Goal: Task Accomplishment & Management: Complete application form

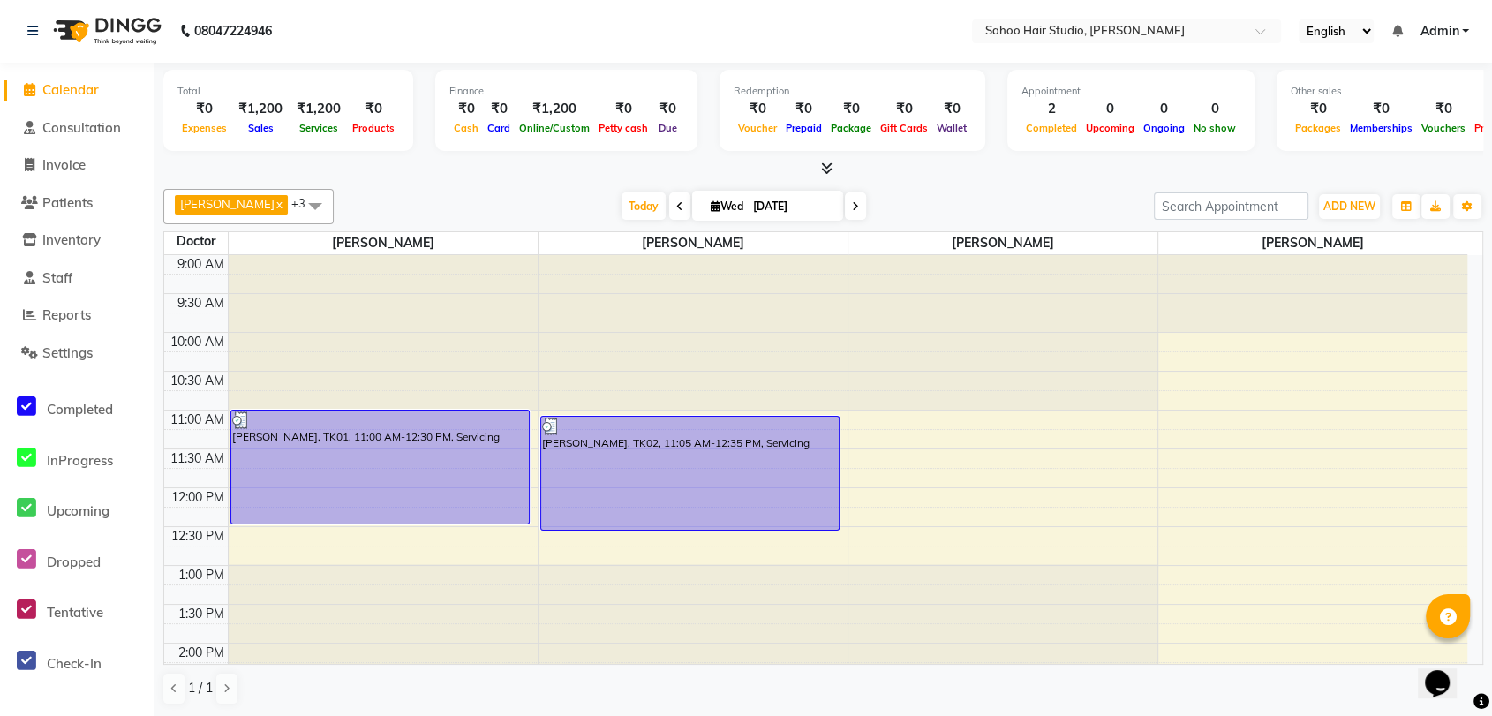
scroll to position [196, 0]
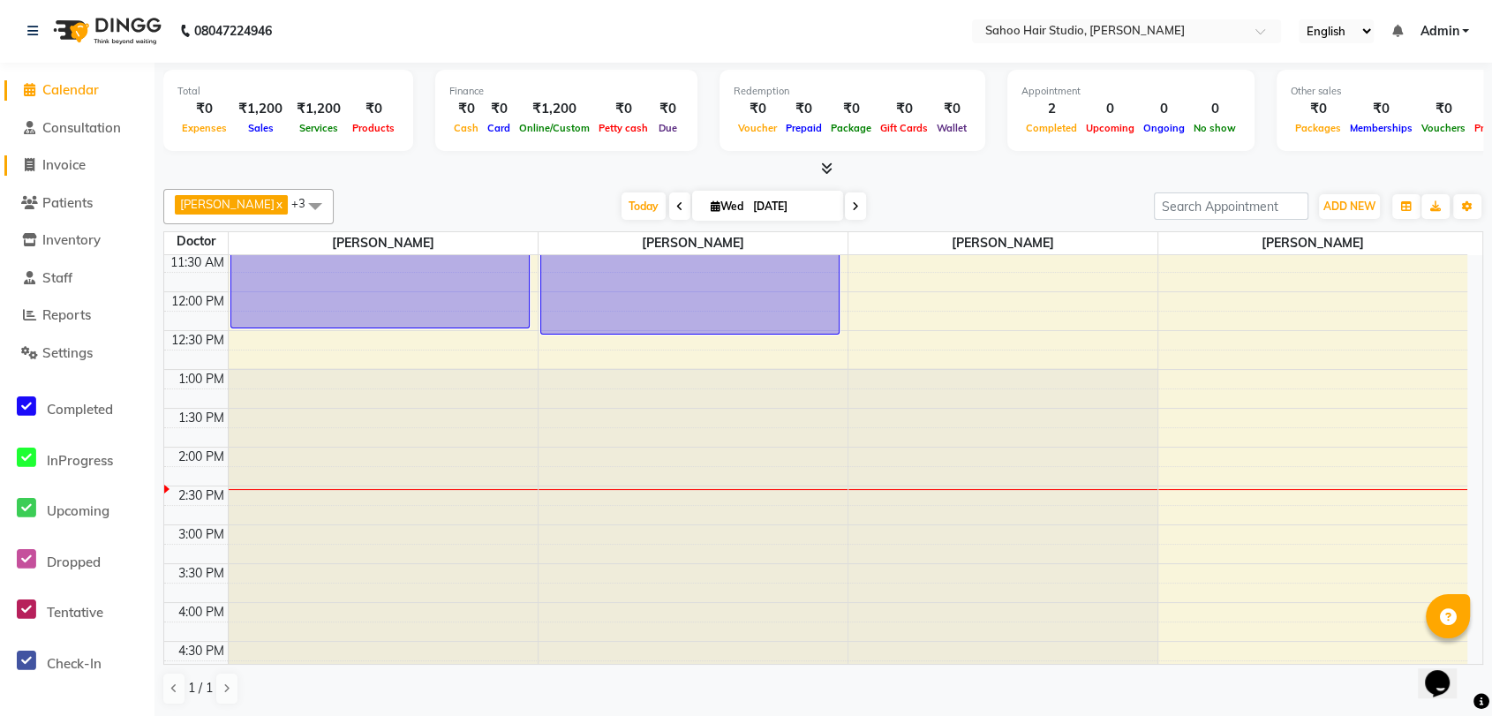
click at [76, 168] on span "Invoice" at bounding box center [63, 164] width 43 height 17
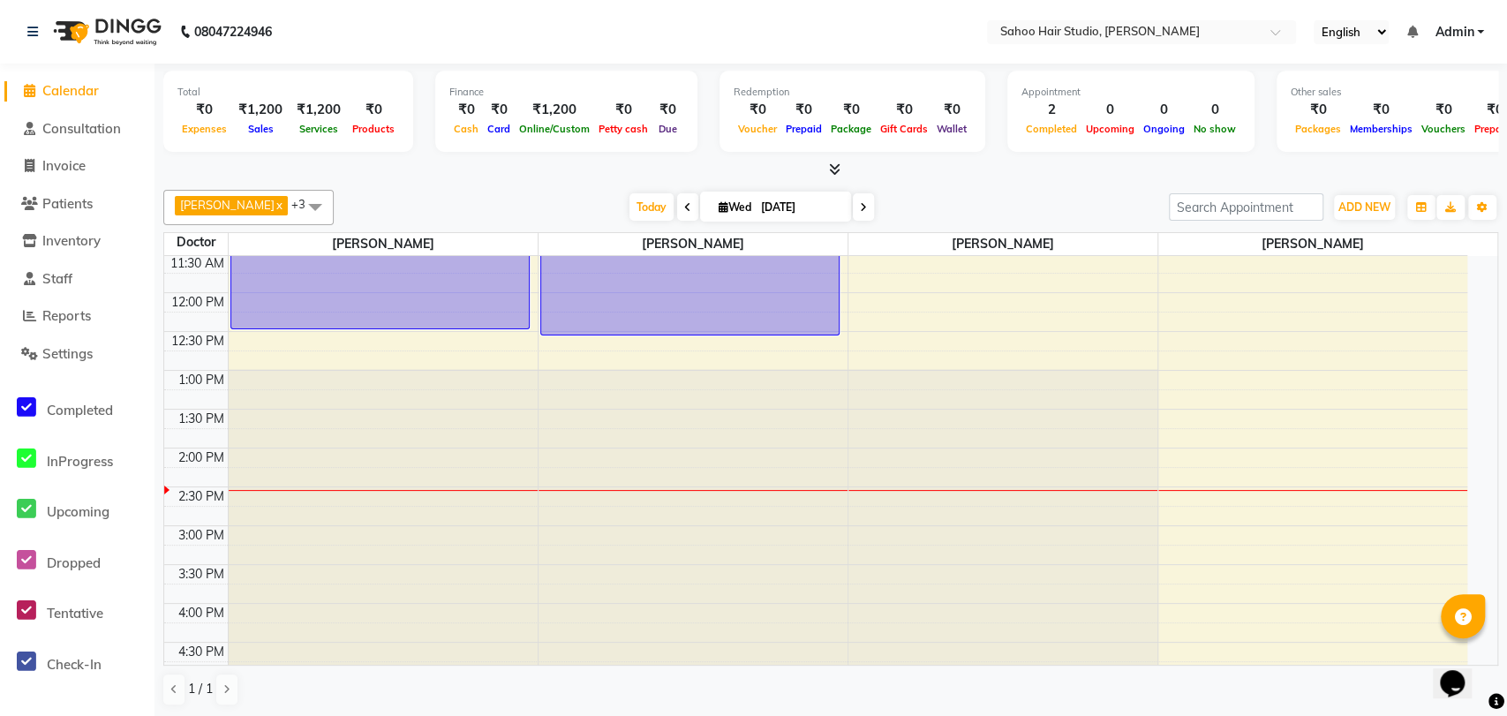
select select "8465"
select select "service"
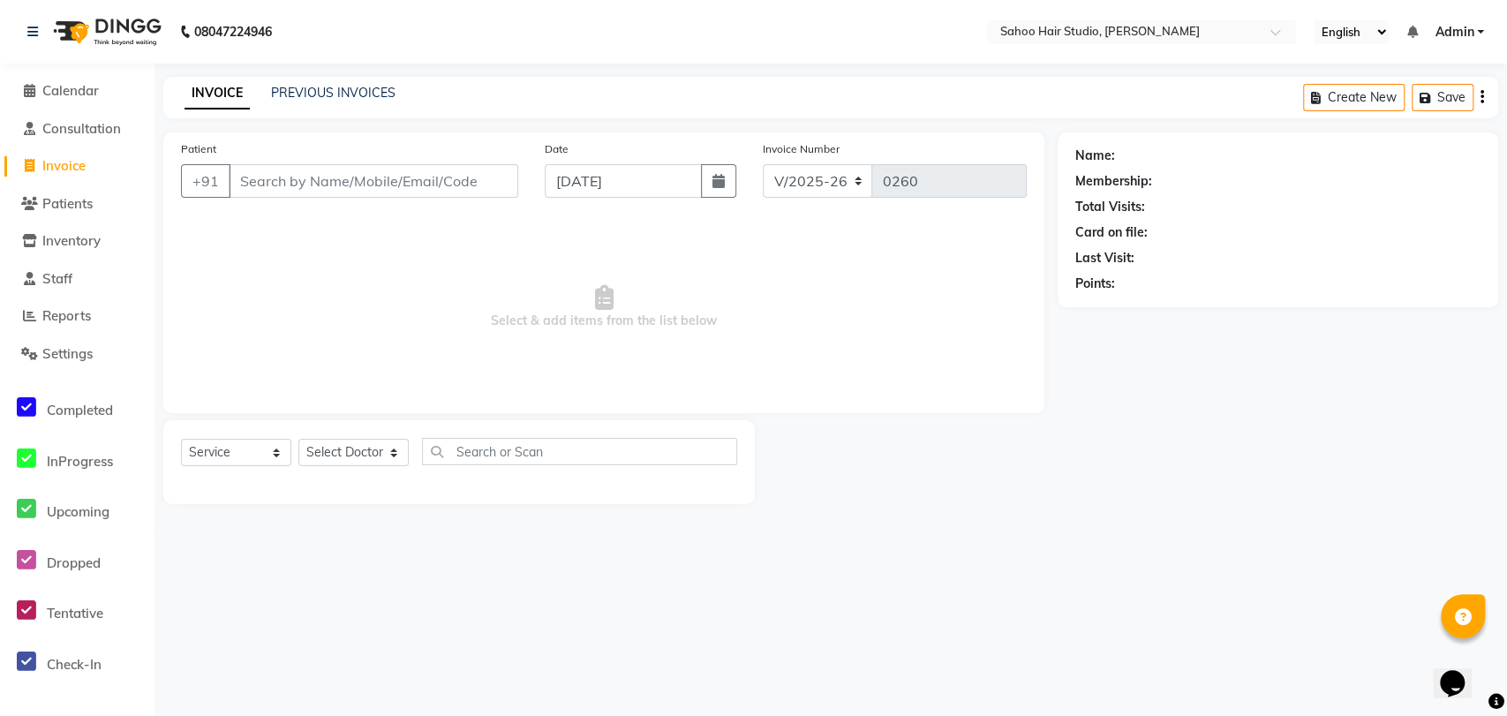
click at [282, 185] on input "Patient" at bounding box center [373, 181] width 289 height 34
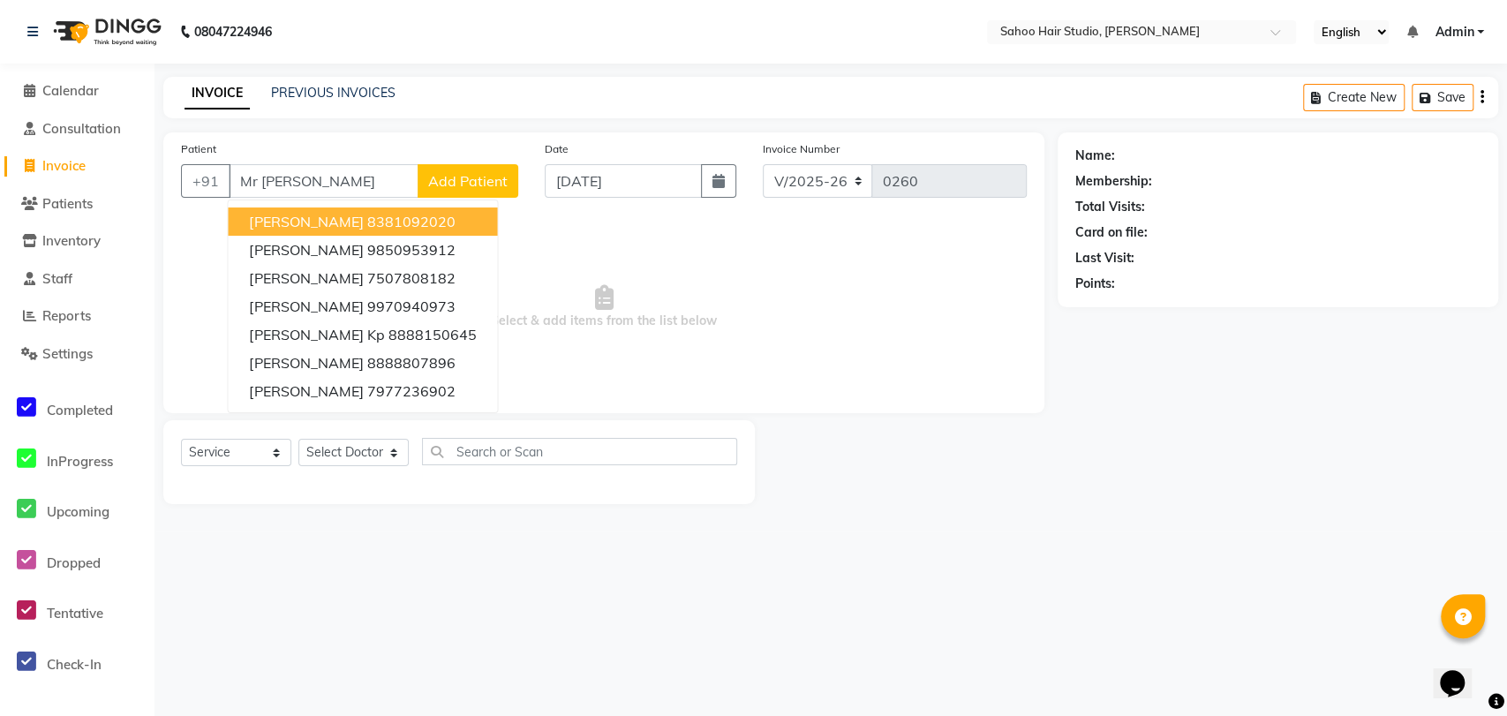
click at [337, 226] on span "[PERSON_NAME]" at bounding box center [306, 222] width 114 height 18
type input "8381092020"
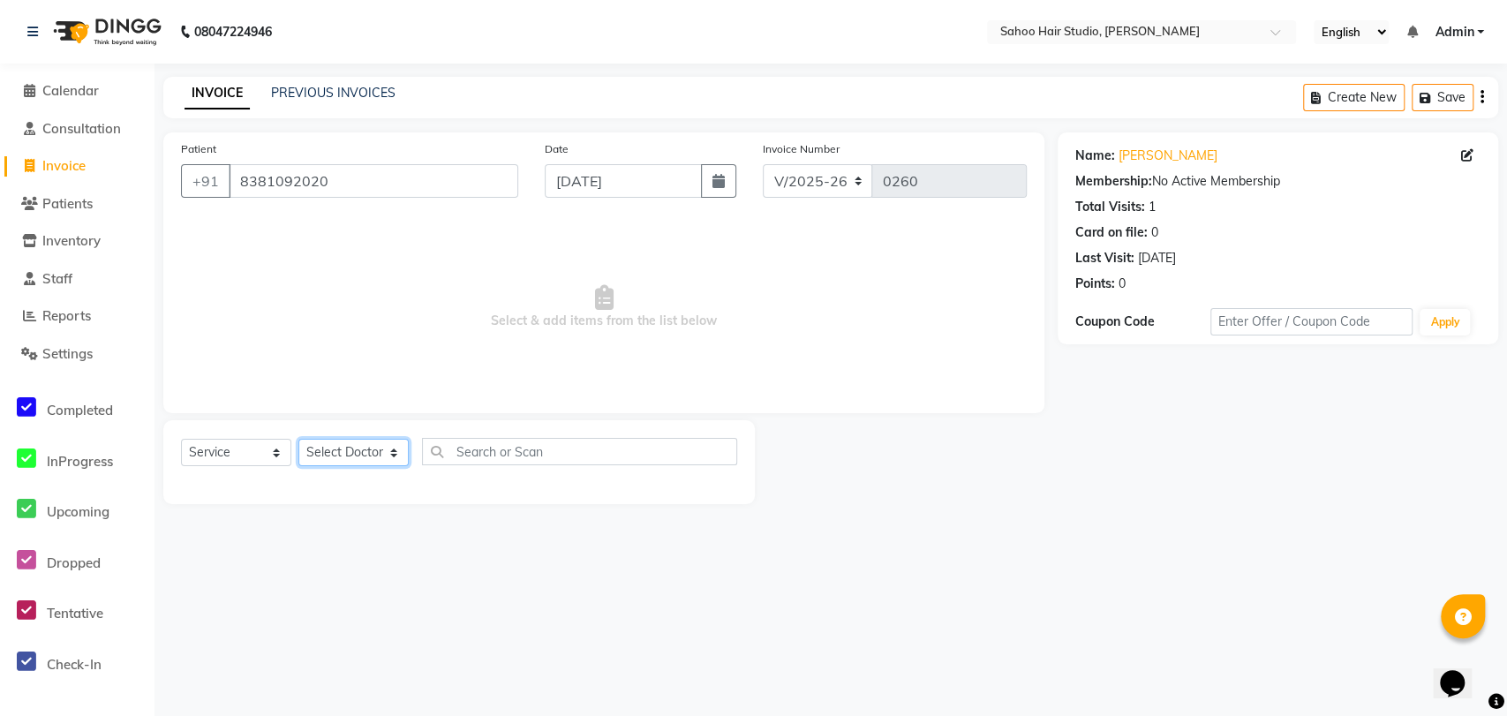
click at [371, 449] on select "Select Doctor [PERSON_NAME] [PERSON_NAME] [PERSON_NAME] [PERSON_NAME]" at bounding box center [353, 452] width 110 height 27
select select "82639"
click at [298, 439] on select "Select Doctor [PERSON_NAME] [PERSON_NAME] [PERSON_NAME] [PERSON_NAME]" at bounding box center [353, 452] width 110 height 27
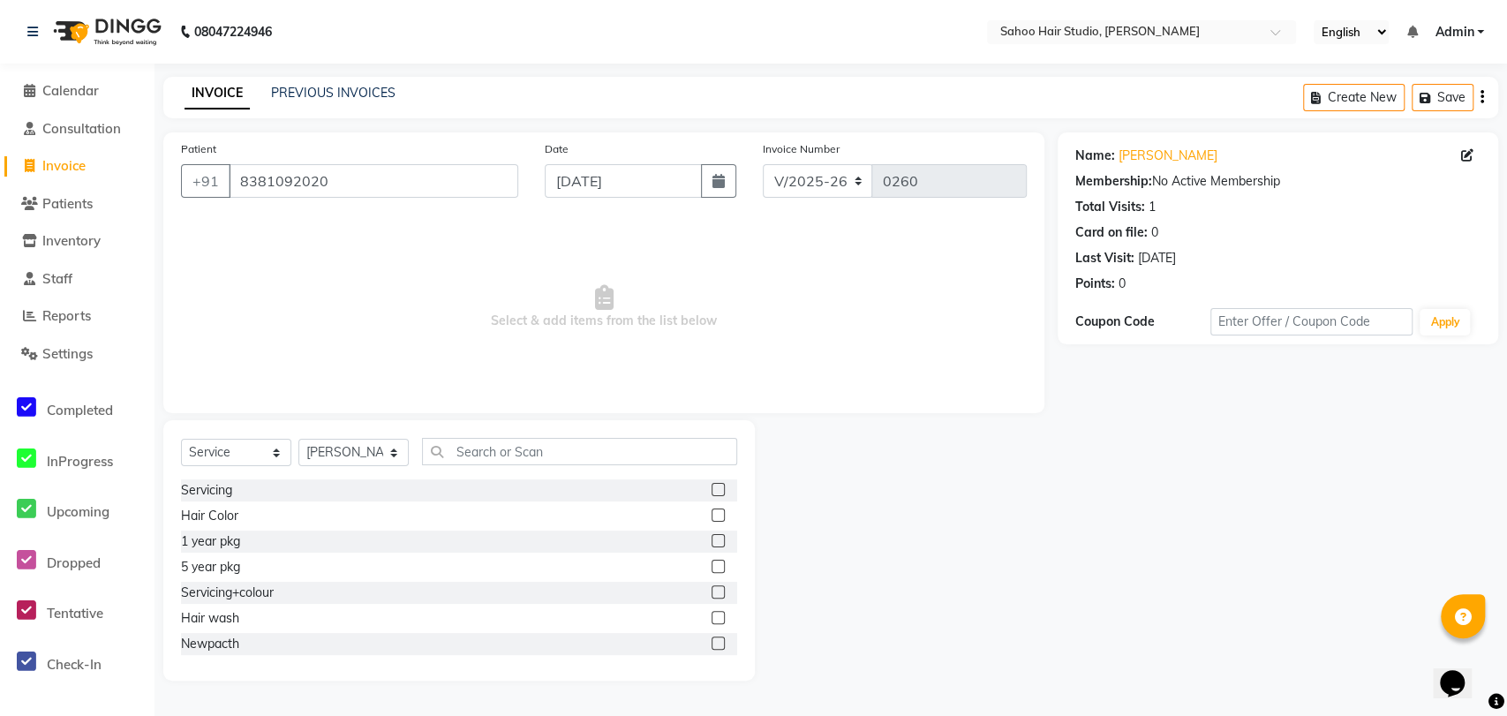
click at [711, 484] on label at bounding box center [717, 489] width 13 height 13
click at [711, 485] on input "checkbox" at bounding box center [716, 490] width 11 height 11
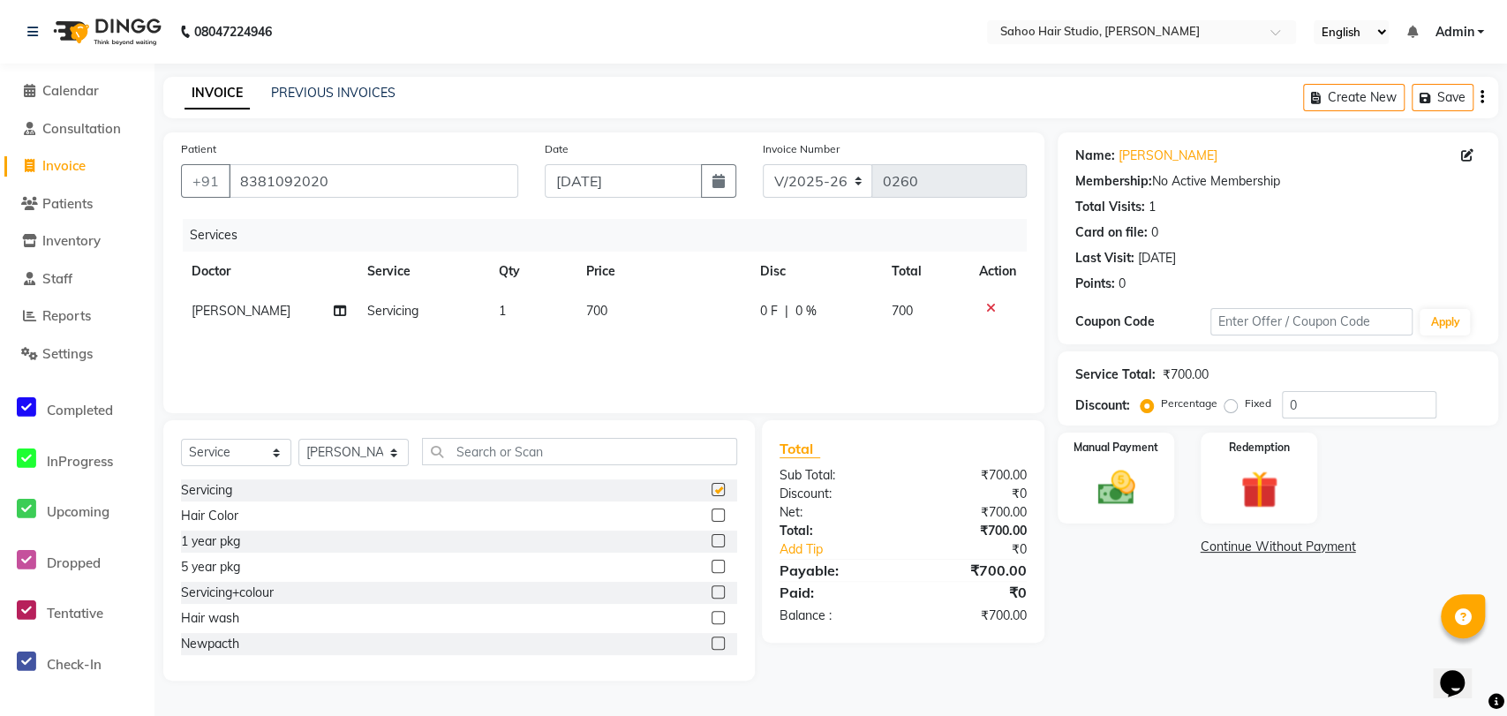
checkbox input "false"
click at [1124, 504] on img at bounding box center [1116, 487] width 64 height 45
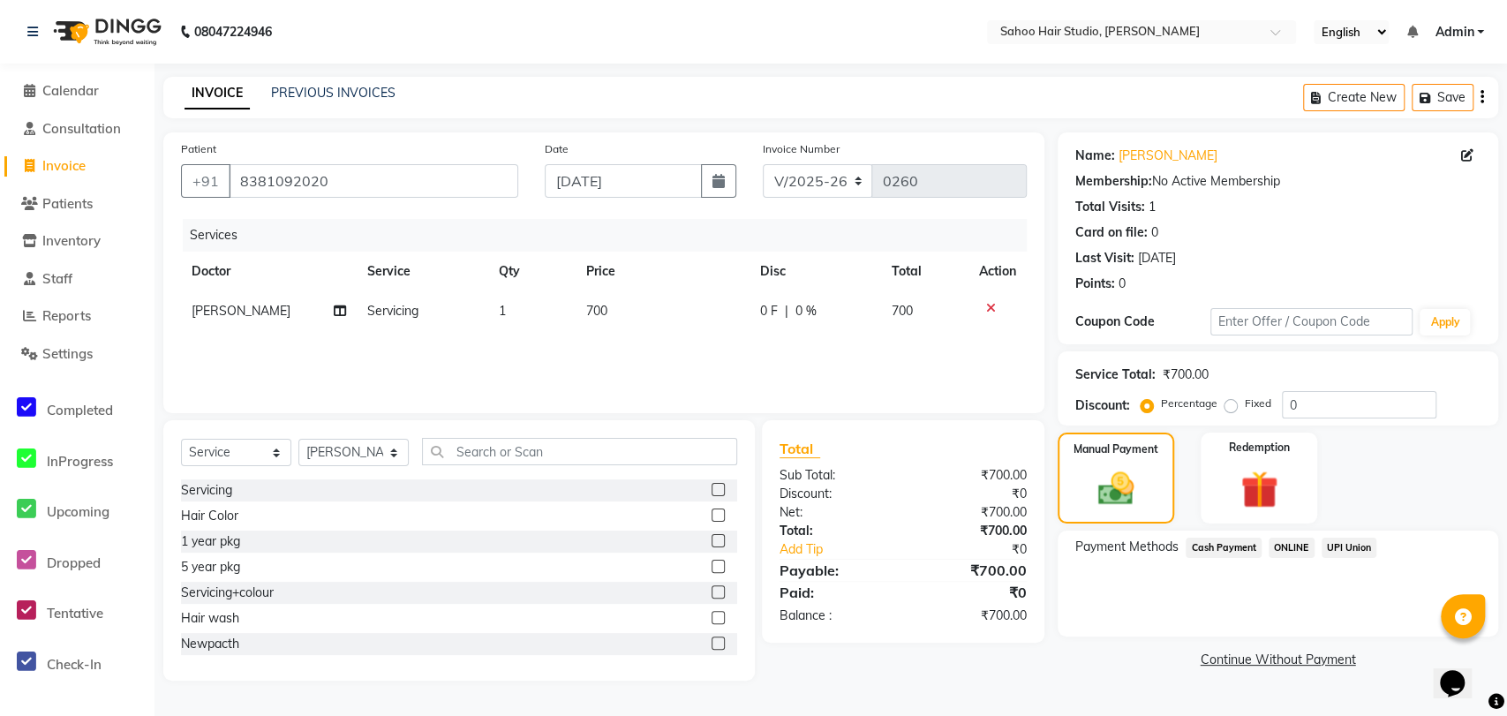
click at [1342, 545] on span "UPI Union" at bounding box center [1349, 548] width 56 height 20
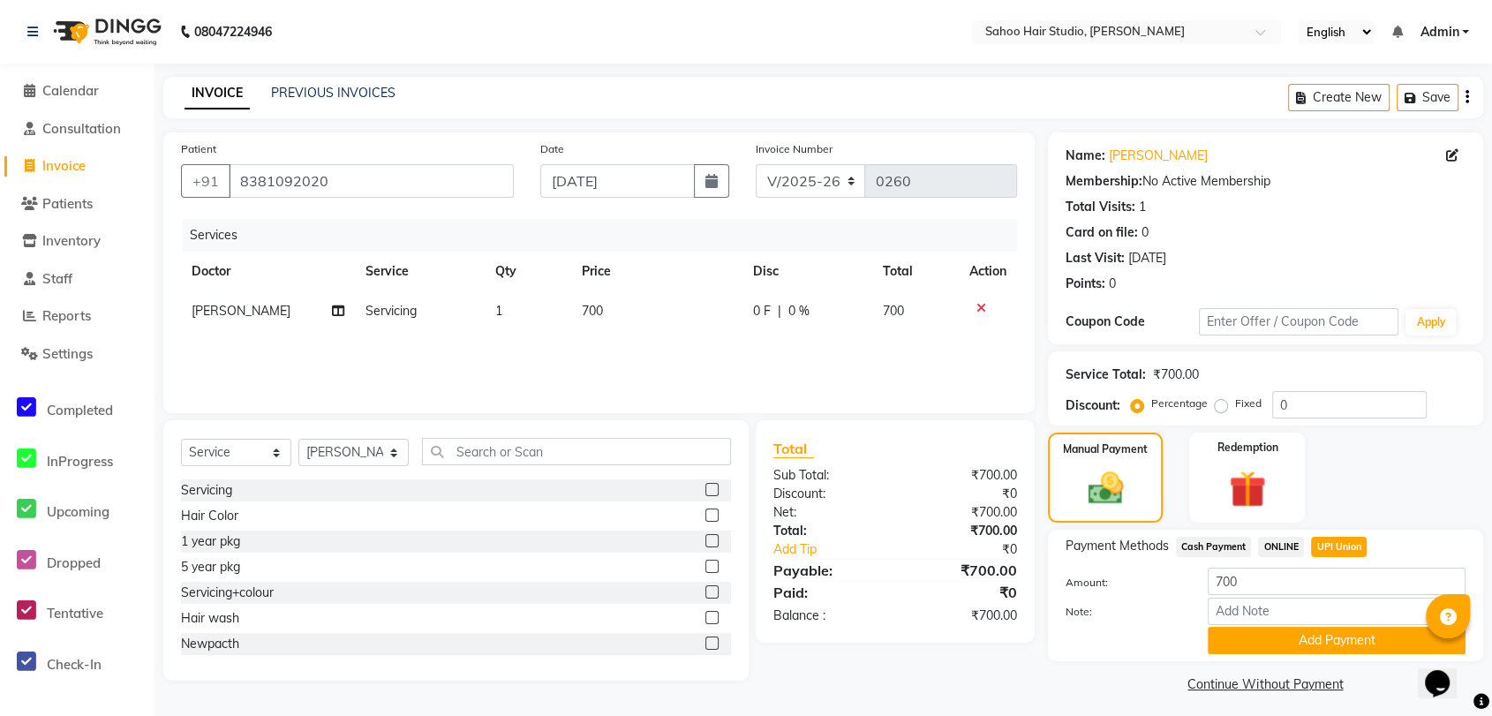
scroll to position [28, 0]
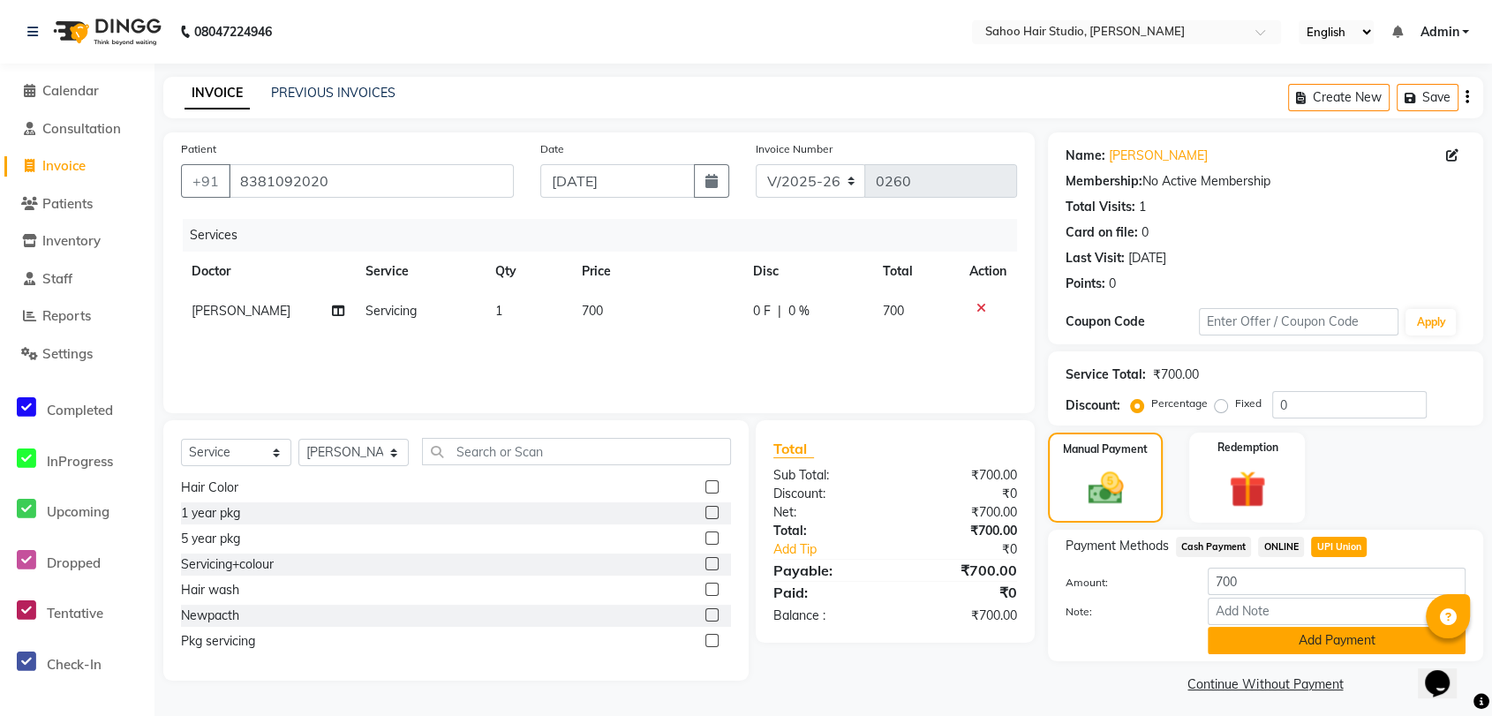
click at [1296, 647] on button "Add Payment" at bounding box center [1336, 640] width 258 height 27
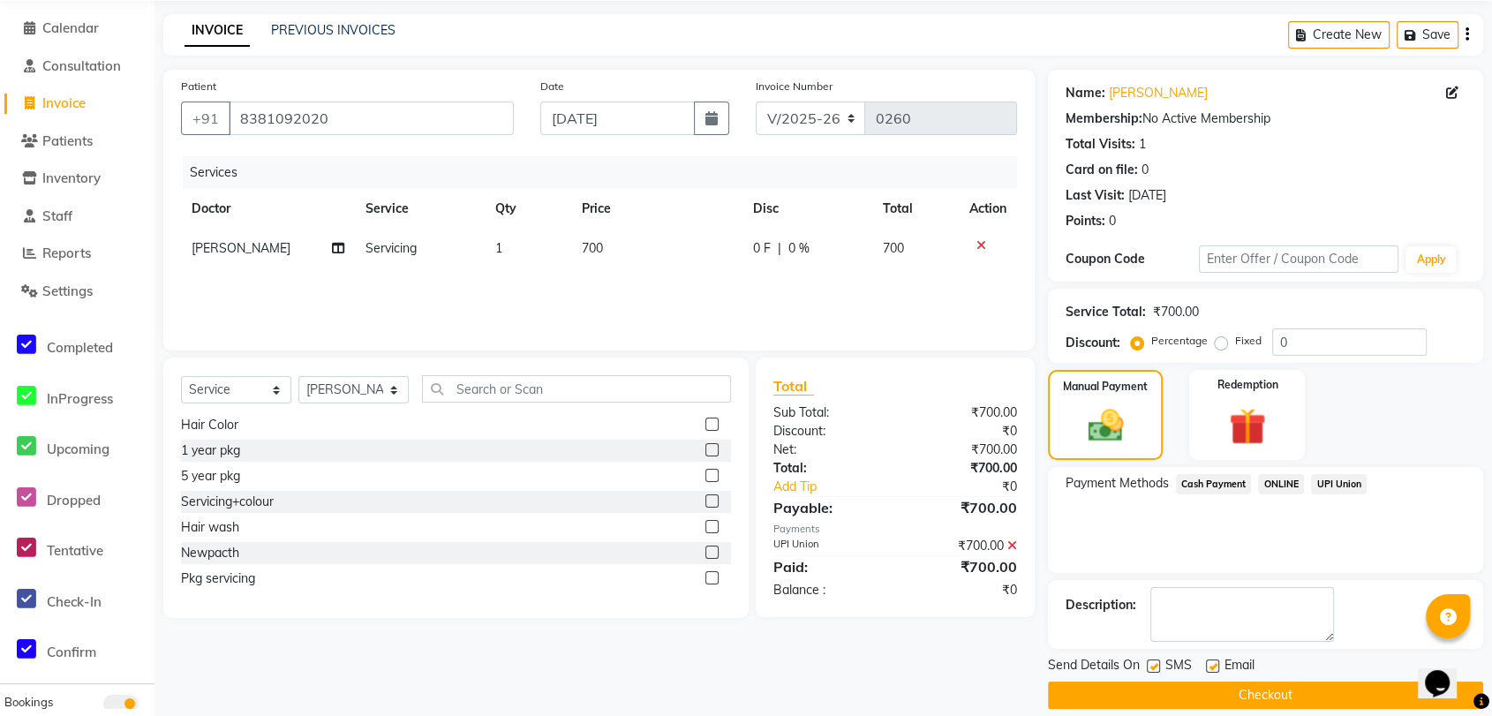
scroll to position [81, 0]
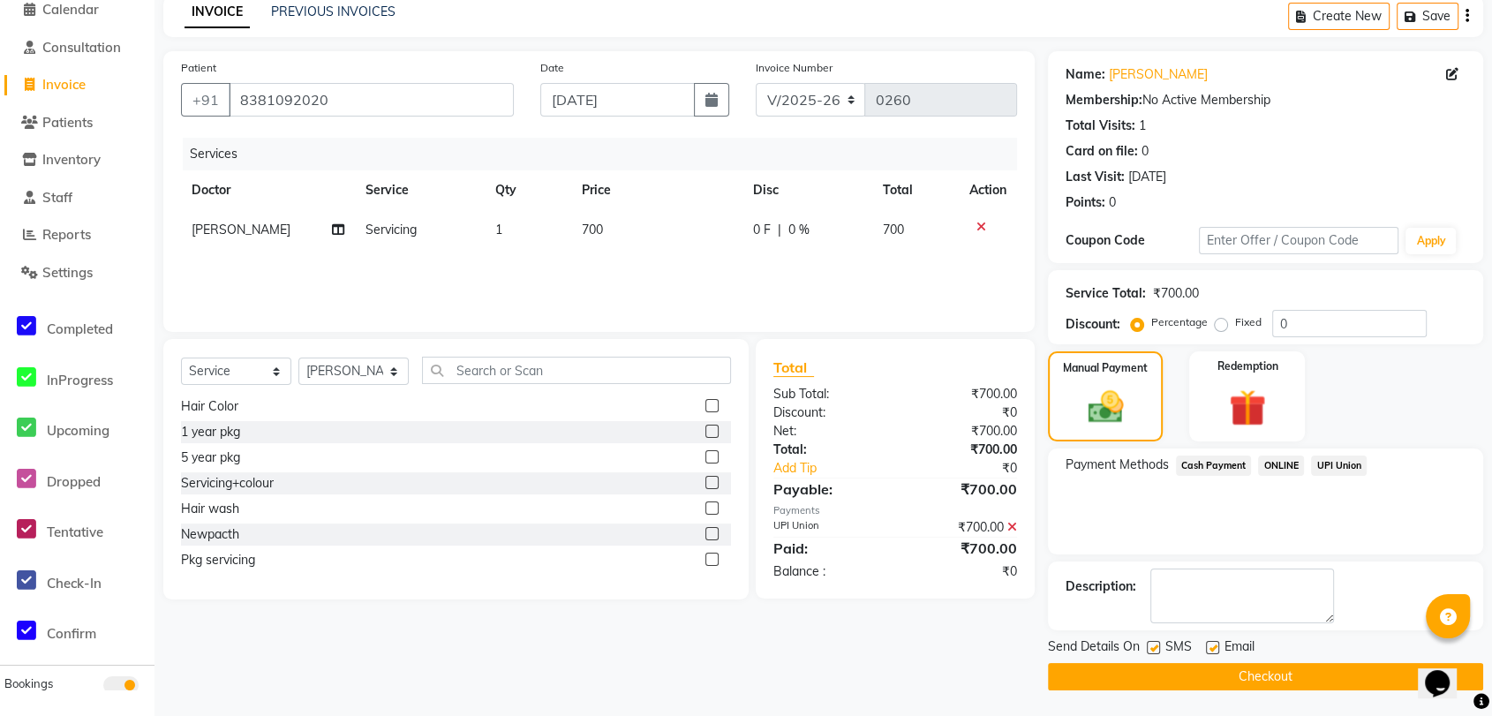
click at [1153, 641] on label at bounding box center [1153, 647] width 13 height 13
click at [1153, 643] on input "checkbox" at bounding box center [1152, 648] width 11 height 11
checkbox input "false"
click at [1160, 681] on button "Checkout" at bounding box center [1265, 676] width 435 height 27
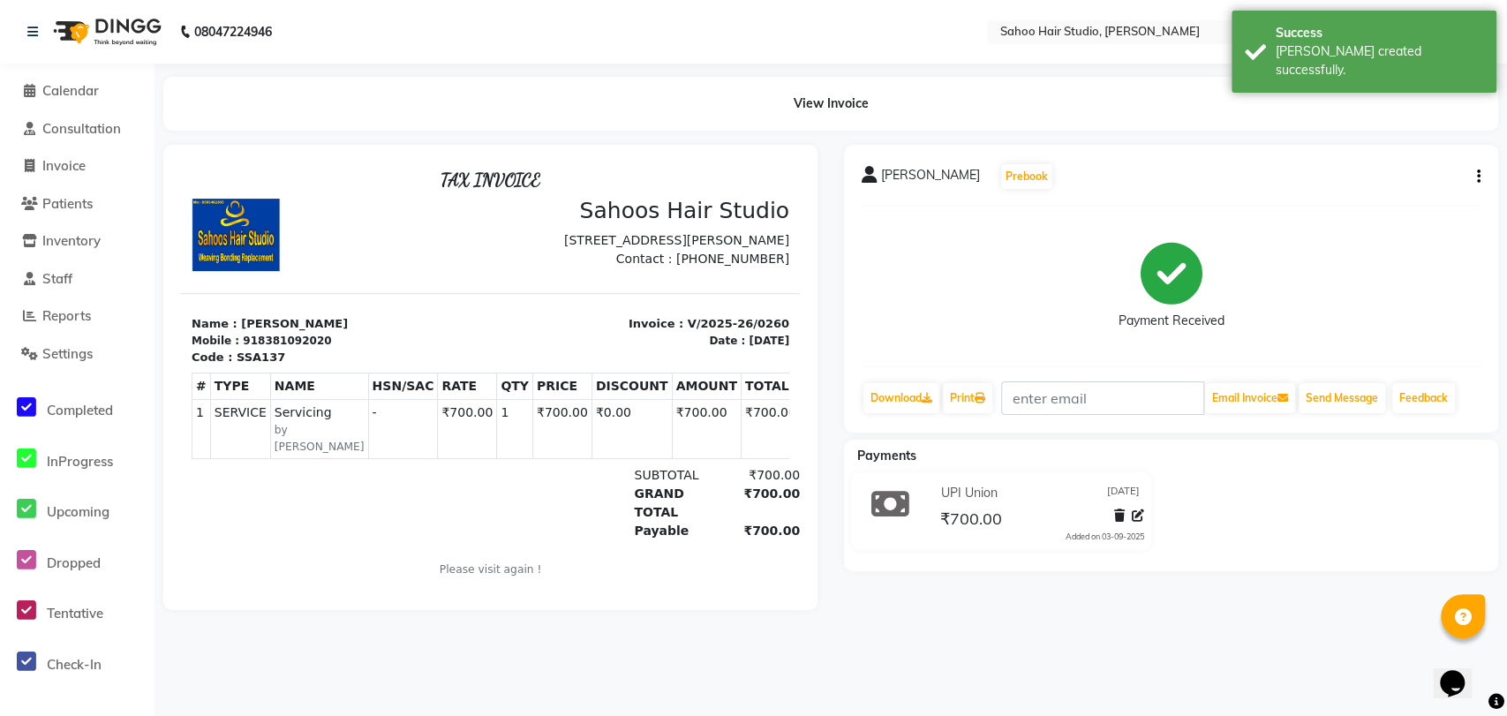
select select "service"
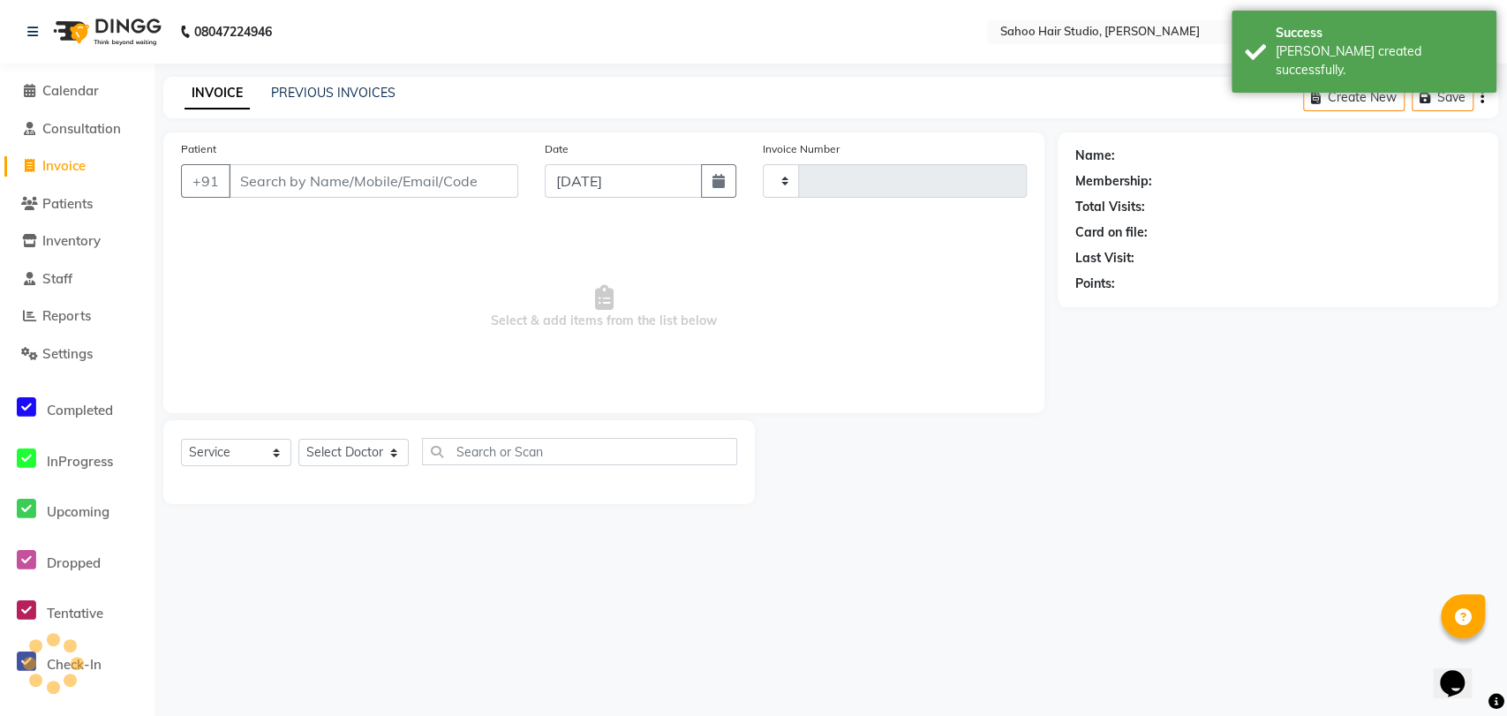
type input "0261"
select select "8465"
